Goal: Transaction & Acquisition: Purchase product/service

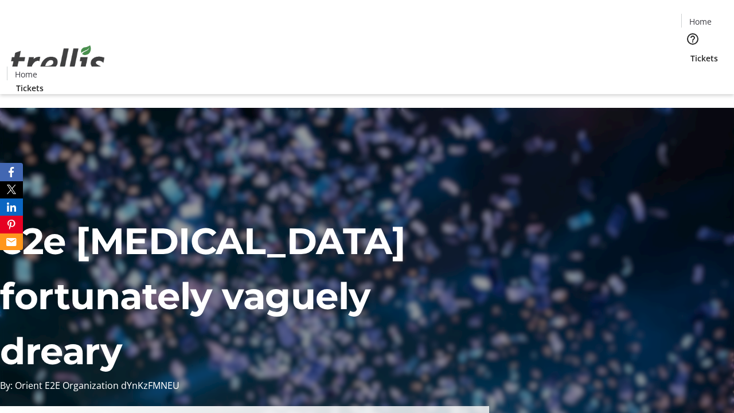
click at [690, 52] on span "Tickets" at bounding box center [704, 58] width 28 height 12
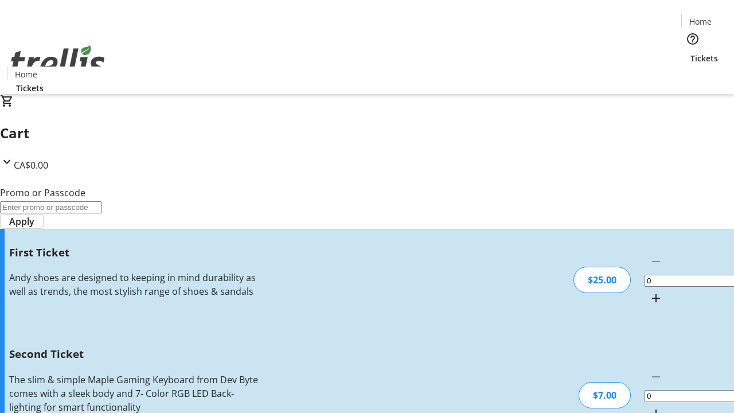
click at [649, 291] on mat-icon "Increment by one" at bounding box center [656, 298] width 14 height 14
type input "1"
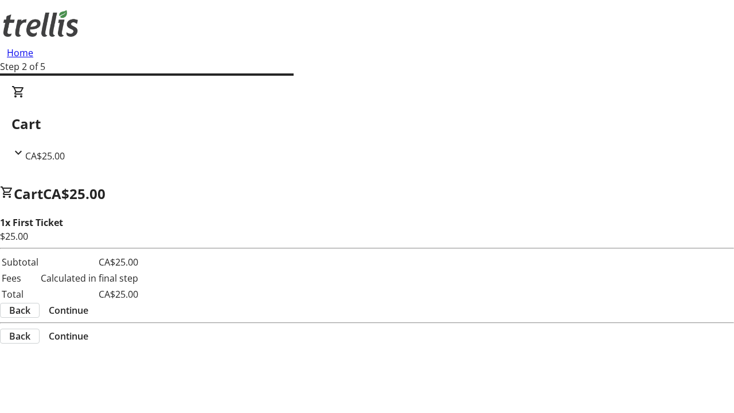
click at [88, 303] on span "Continue" at bounding box center [69, 310] width 40 height 14
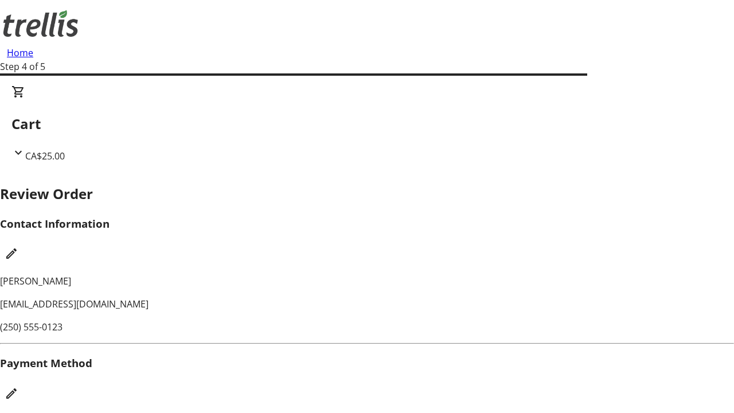
click at [18, 386] on mat-icon "Edit Payment Method" at bounding box center [12, 393] width 14 height 14
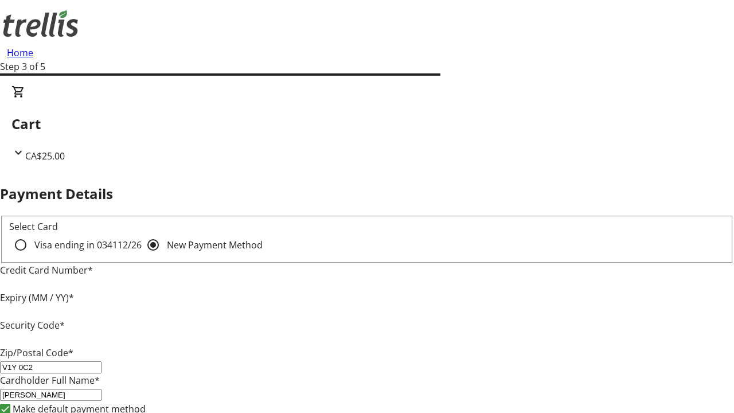
type input "V1Y 0C2"
